Goal: Book appointment/travel/reservation

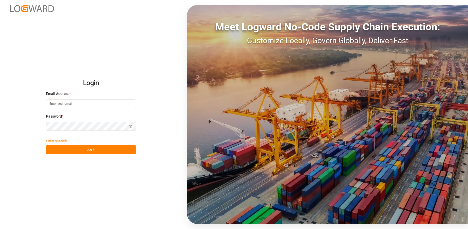
type input "[EMAIL_ADDRESS][DOMAIN_NAME]"
drag, startPoint x: 83, startPoint y: 148, endPoint x: 53, endPoint y: 132, distance: 34.3
click at [84, 147] on button "Log In" at bounding box center [91, 149] width 90 height 9
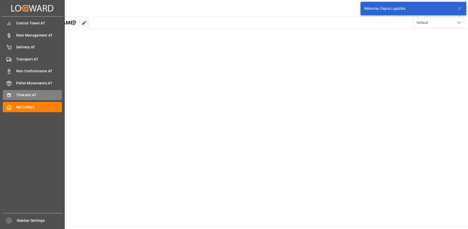
click at [14, 93] on div "Timeslot AT Timeslot AT" at bounding box center [32, 95] width 59 height 10
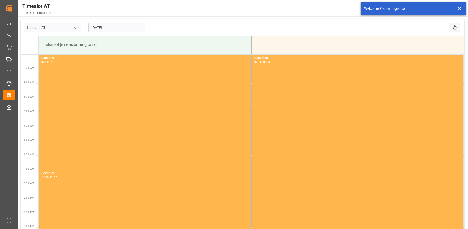
click at [112, 27] on input "[DATE]" at bounding box center [116, 28] width 57 height 10
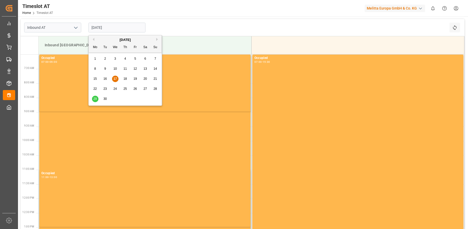
click at [137, 77] on span "19" at bounding box center [134, 79] width 3 height 4
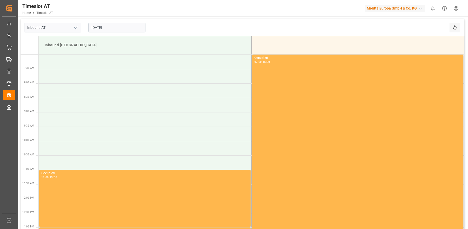
click at [114, 26] on input "[DATE]" at bounding box center [116, 28] width 57 height 10
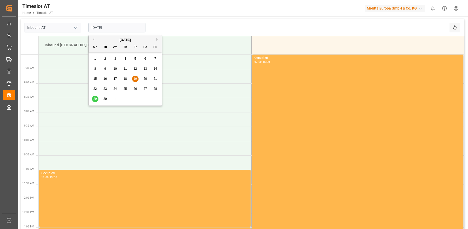
click at [96, 88] on span "22" at bounding box center [94, 89] width 3 height 4
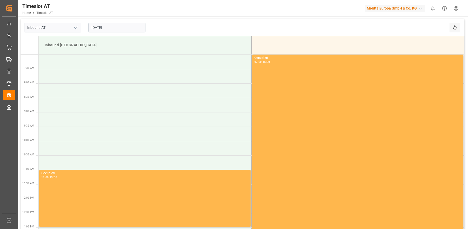
click at [111, 30] on input "[DATE]" at bounding box center [116, 28] width 57 height 10
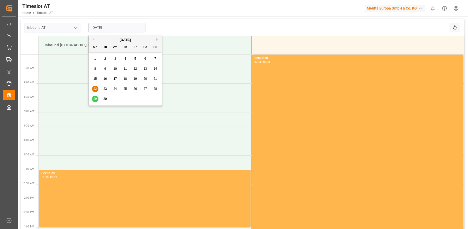
click at [105, 88] on span "23" at bounding box center [104, 89] width 3 height 4
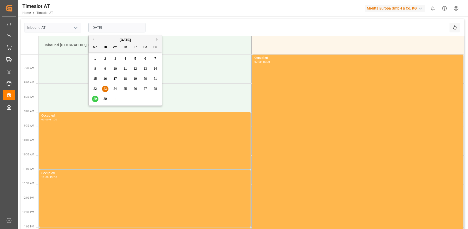
click at [125, 25] on input "[DATE]" at bounding box center [116, 28] width 57 height 10
click at [115, 87] on span "24" at bounding box center [114, 89] width 3 height 4
type input "[DATE]"
